Goal: Download file/media

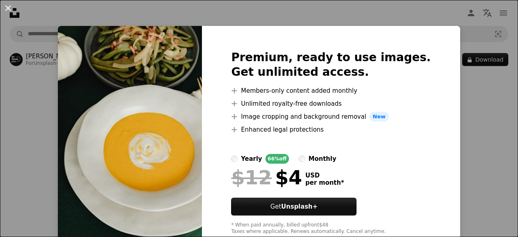
click at [9, 7] on button "An X shape" at bounding box center [8, 8] width 10 height 10
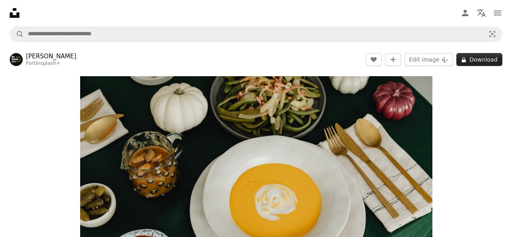
click at [485, 62] on button "A lock Download" at bounding box center [479, 59] width 46 height 13
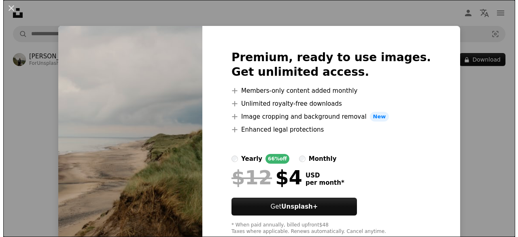
scroll to position [30, 0]
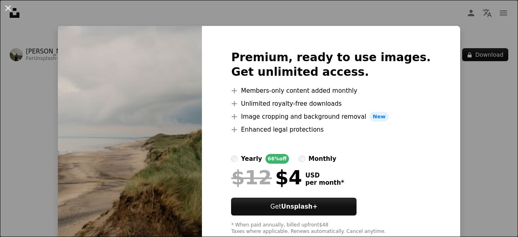
click at [7, 10] on button "An X shape" at bounding box center [8, 8] width 10 height 10
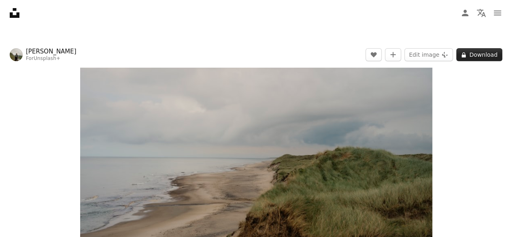
click at [471, 55] on button "A lock Download" at bounding box center [479, 54] width 46 height 13
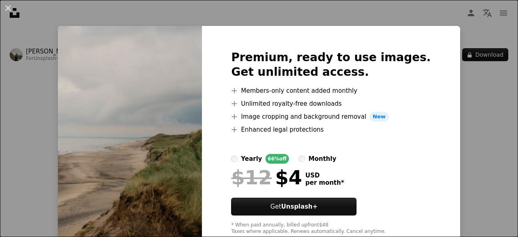
click at [364, 18] on div "An X shape Premium, ready to use images. Get unlimited access. A plus sign Memb…" at bounding box center [259, 118] width 518 height 237
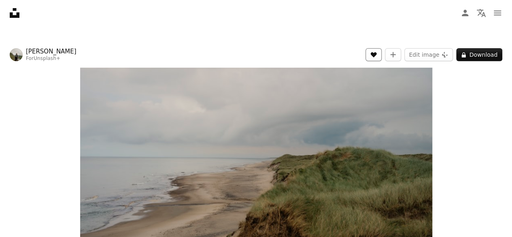
click at [377, 54] on icon "Like" at bounding box center [373, 54] width 6 height 5
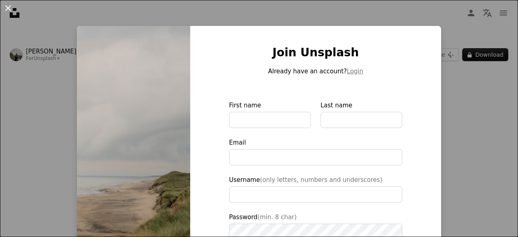
click at [9, 10] on button "An X shape" at bounding box center [8, 8] width 10 height 10
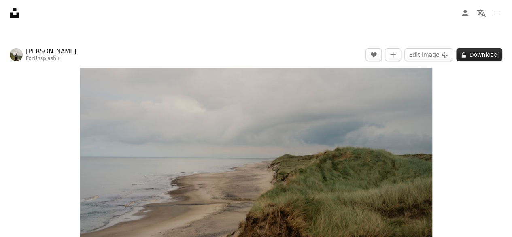
click at [479, 54] on button "A lock Download" at bounding box center [479, 54] width 46 height 13
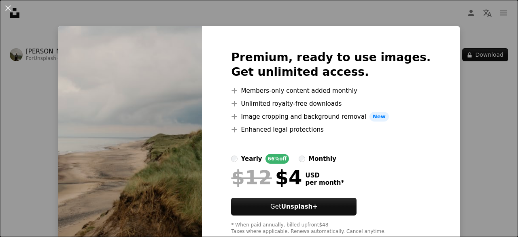
scroll to position [23, 0]
